Goal: Task Accomplishment & Management: Use online tool/utility

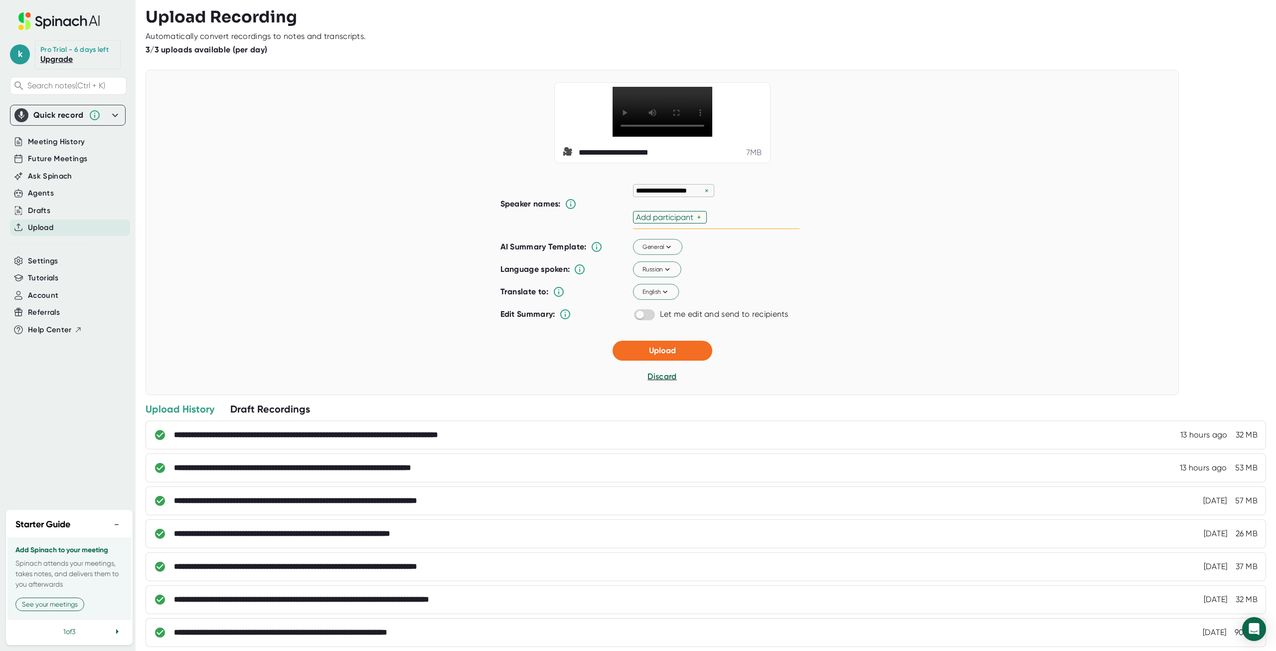
click at [705, 195] on div "×" at bounding box center [707, 190] width 9 height 9
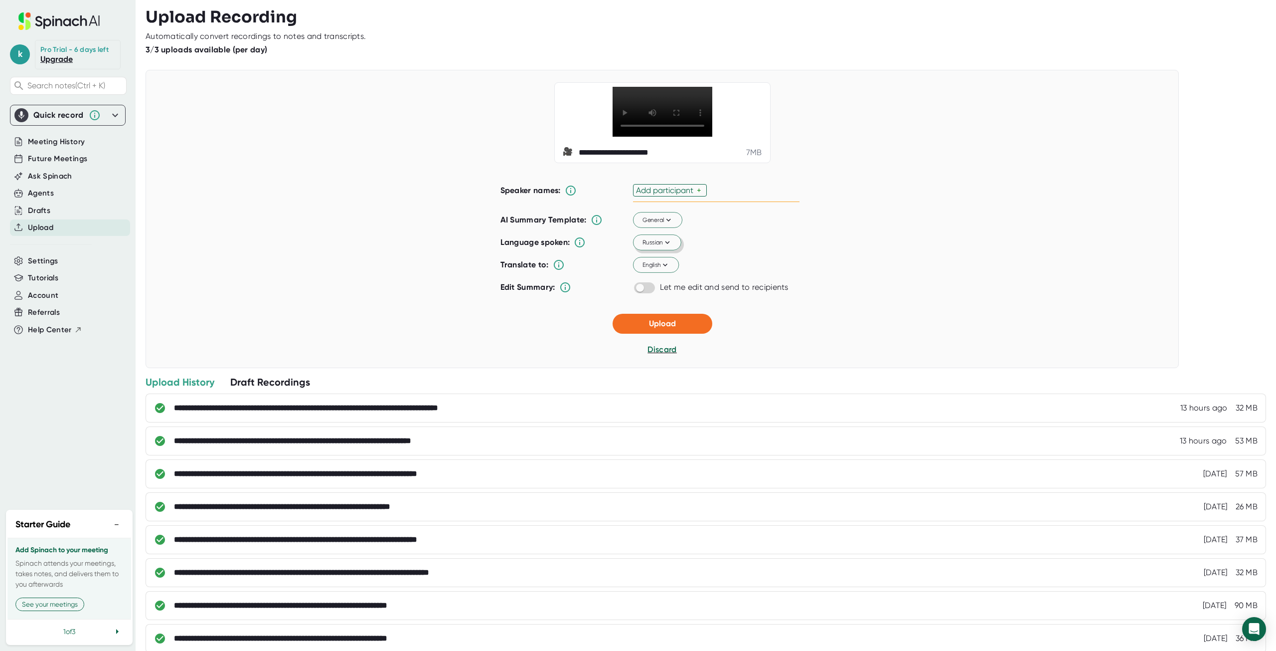
click at [663, 247] on icon at bounding box center [667, 242] width 9 height 9
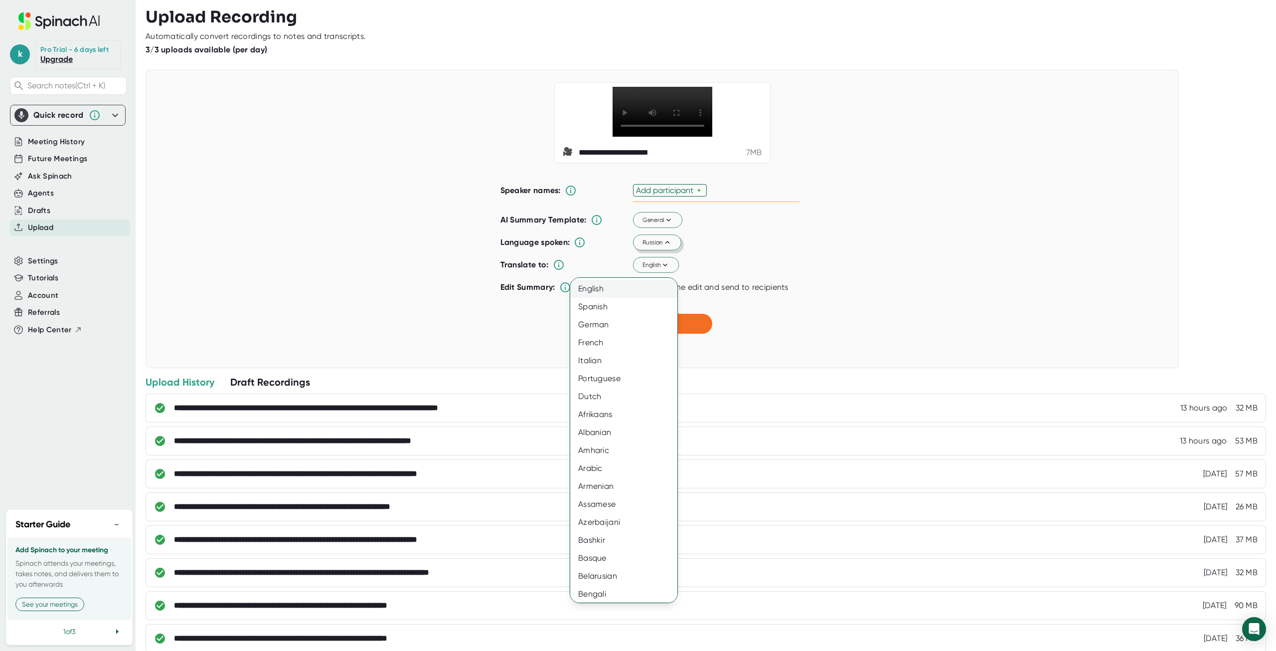
click at [612, 286] on div "English" at bounding box center [627, 289] width 115 height 18
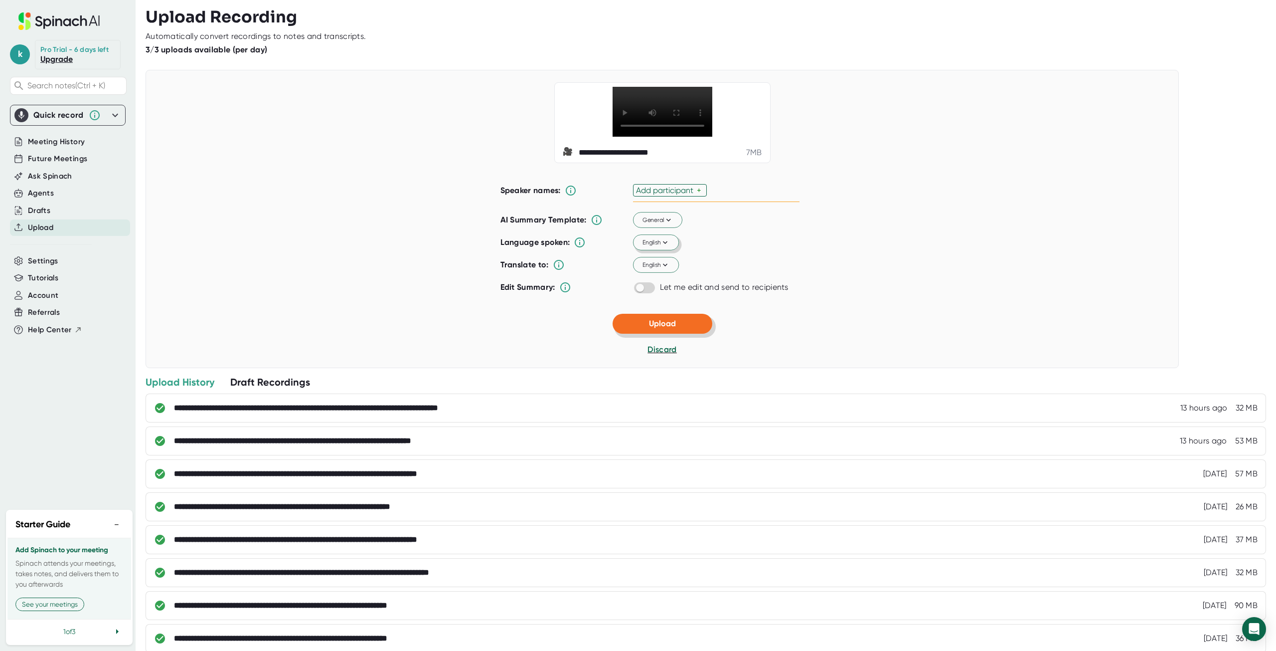
click at [643, 334] on button "Upload" at bounding box center [663, 324] width 100 height 20
